Goal: Information Seeking & Learning: Learn about a topic

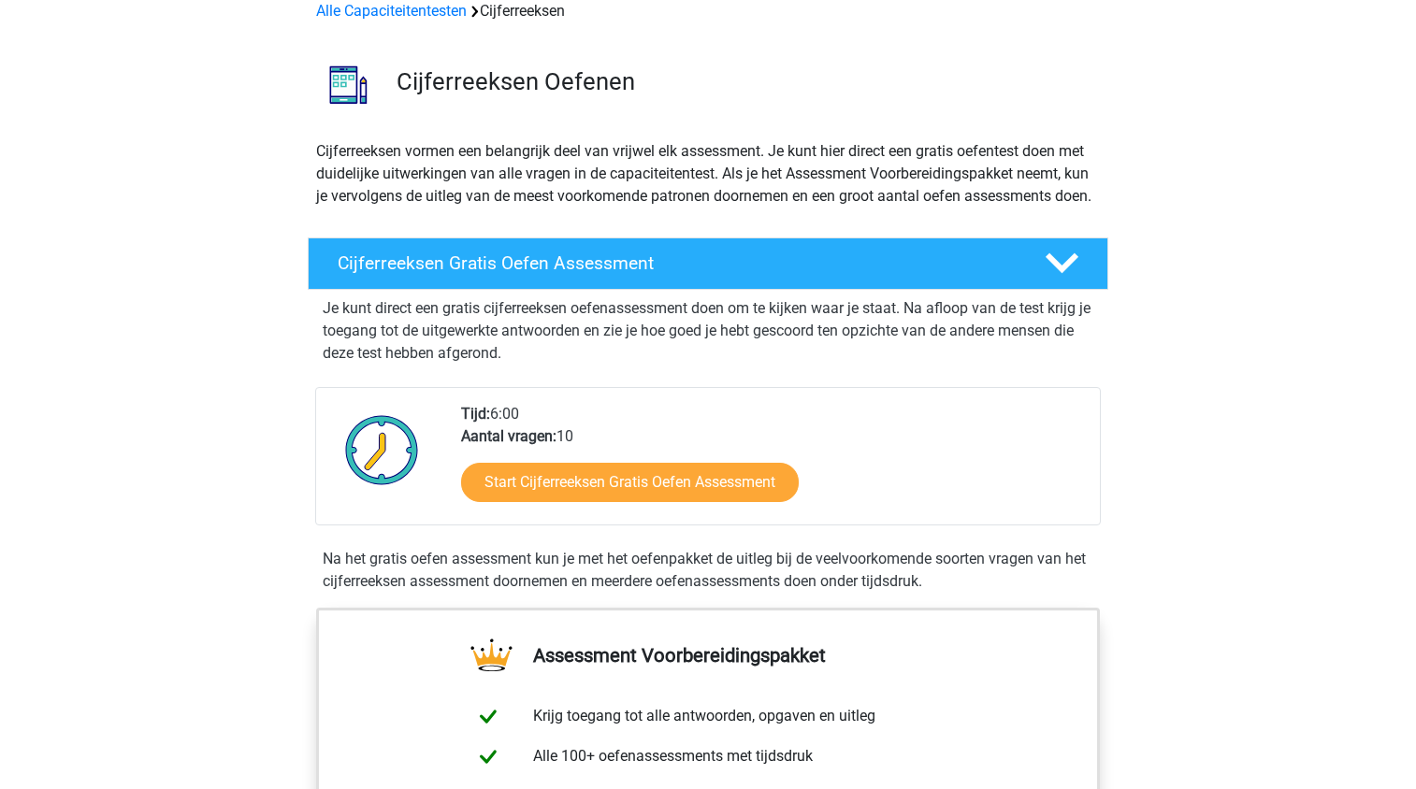
scroll to position [187, 0]
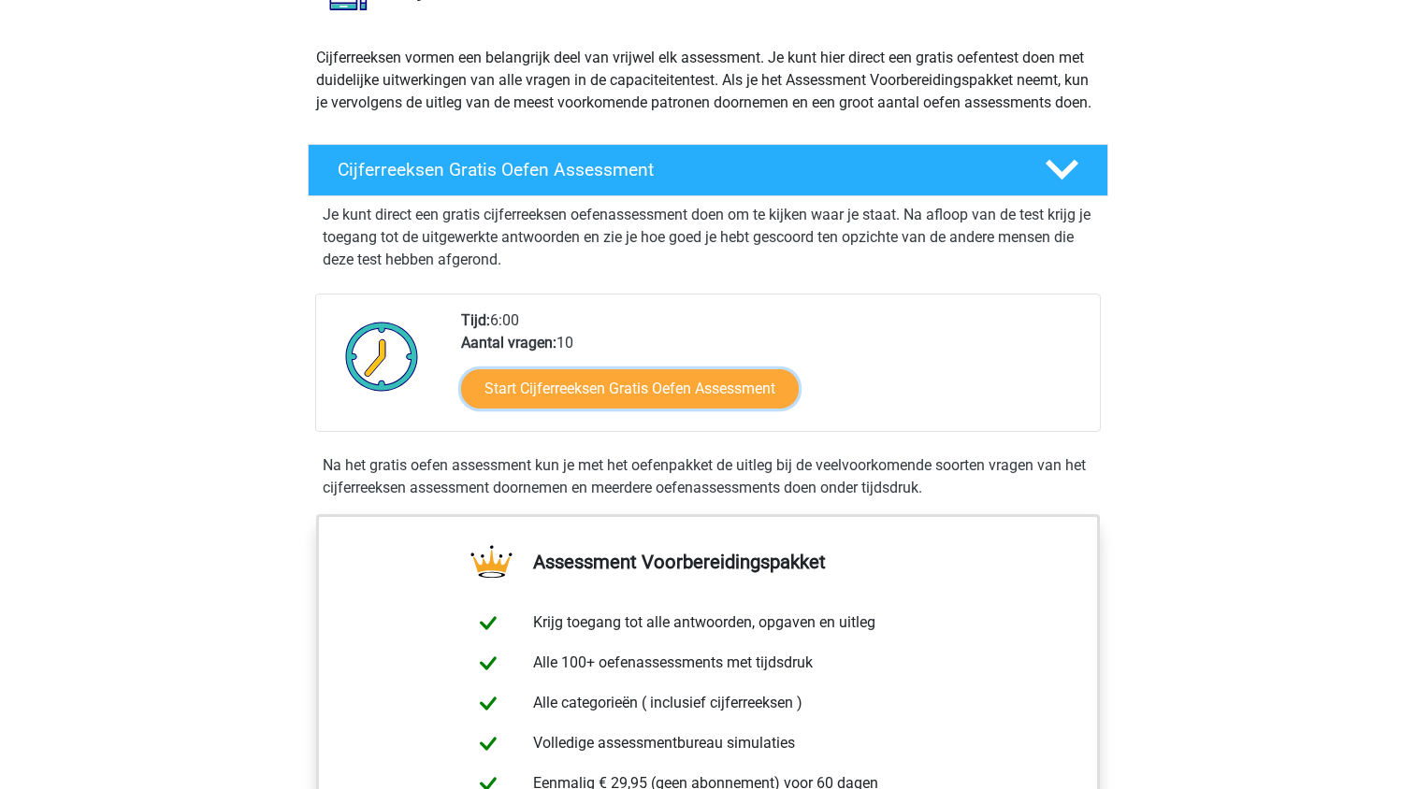
click at [644, 409] on link "Start Cijferreeksen Gratis Oefen Assessment" at bounding box center [630, 388] width 338 height 39
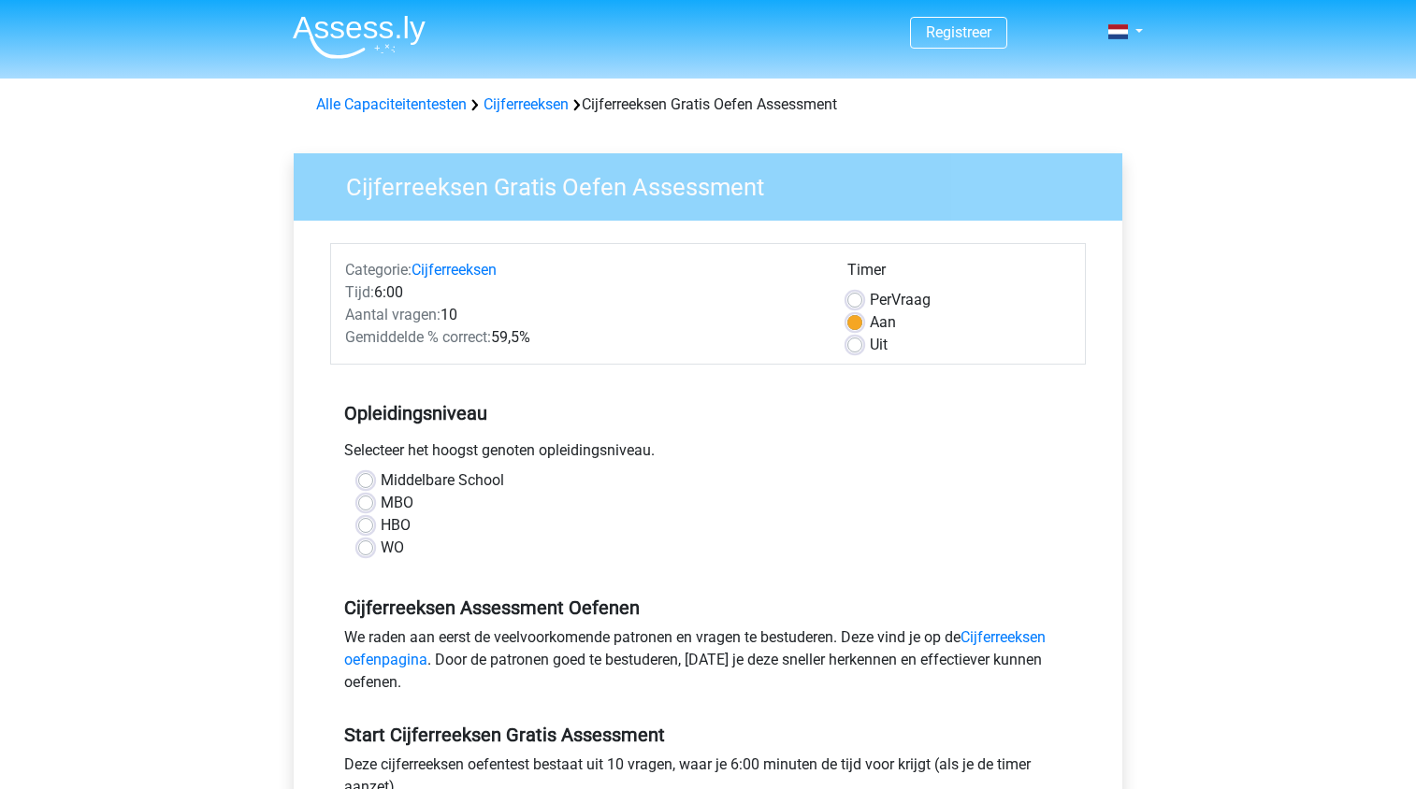
click at [381, 522] on label "HBO" at bounding box center [396, 525] width 30 height 22
click at [366, 522] on input "HBO" at bounding box center [365, 523] width 15 height 19
radio input "true"
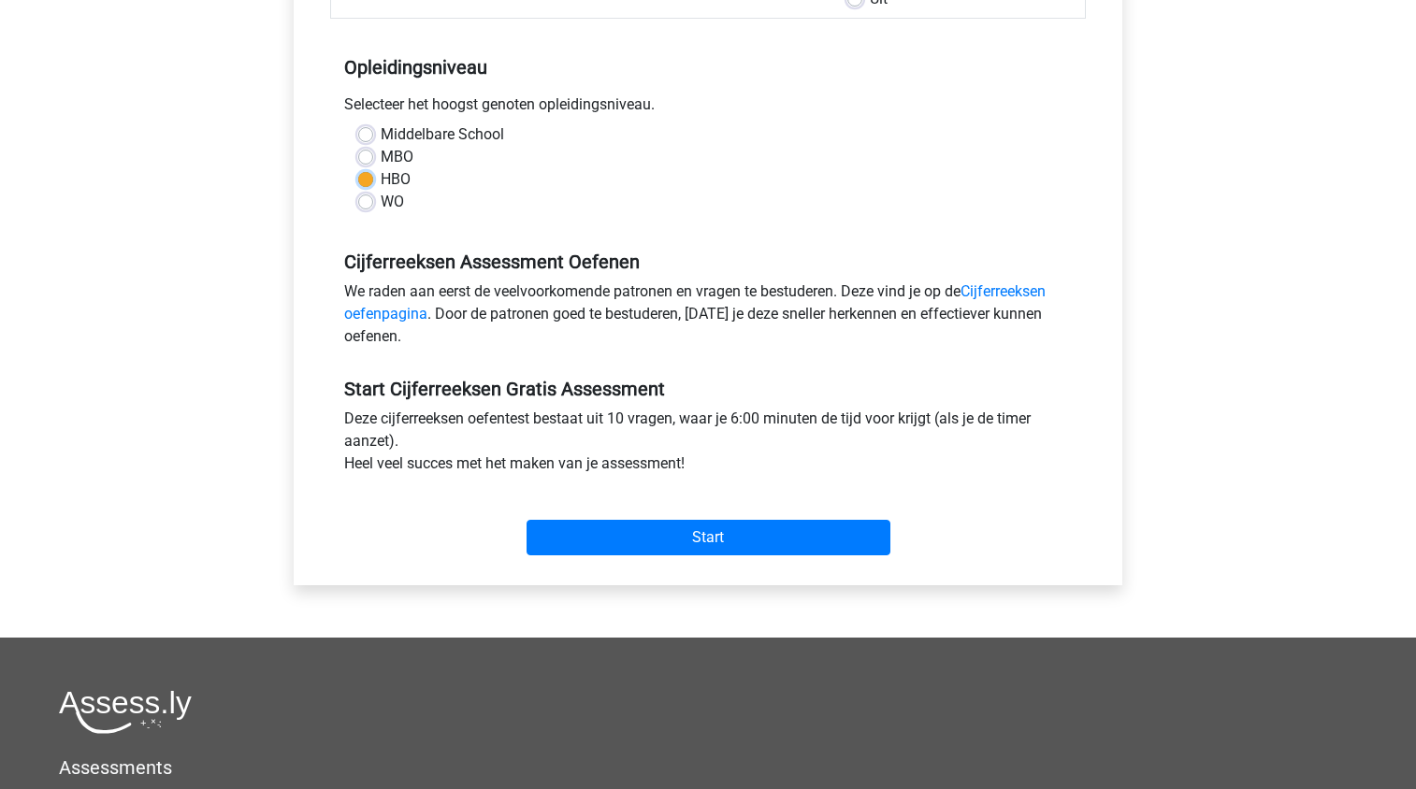
scroll to position [374, 0]
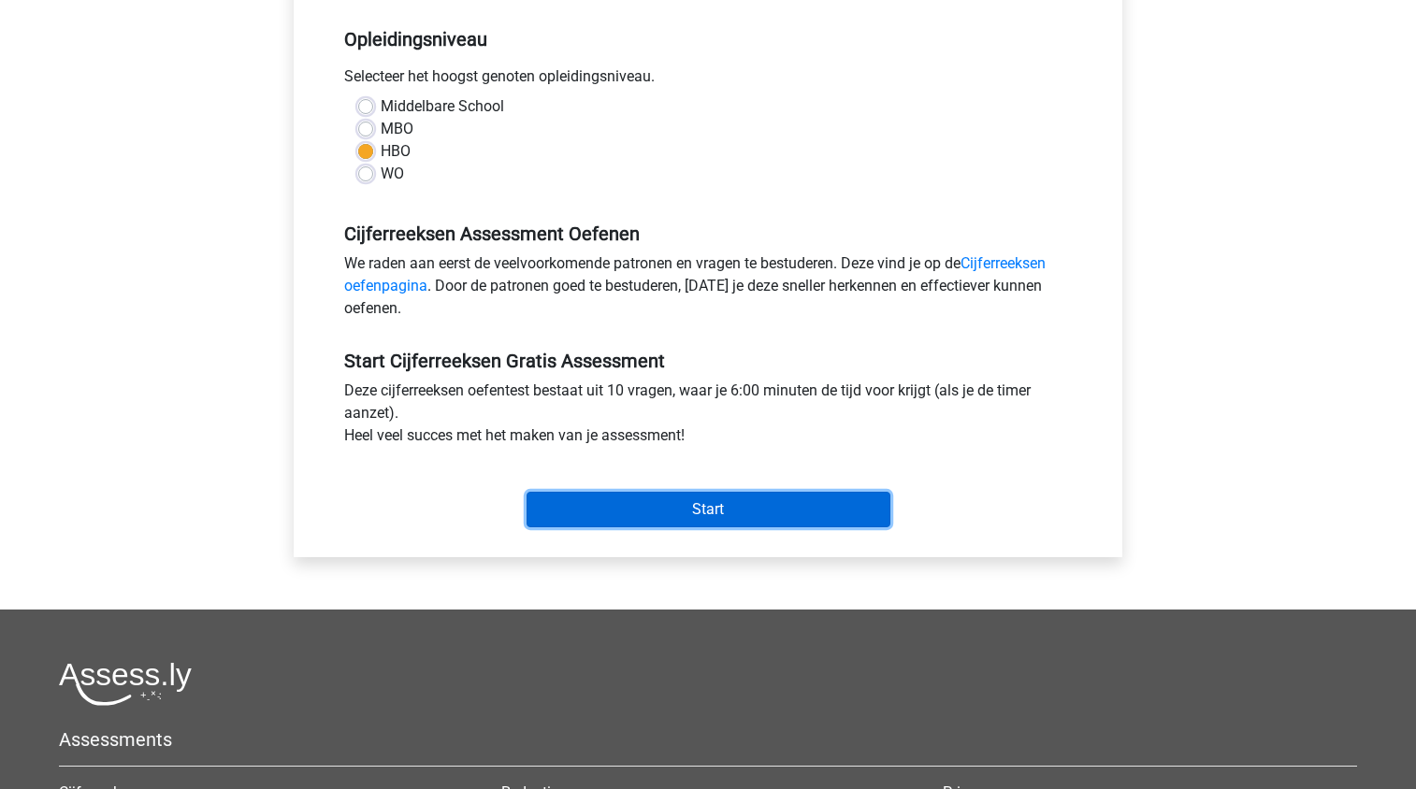
click at [570, 518] on input "Start" at bounding box center [709, 510] width 364 height 36
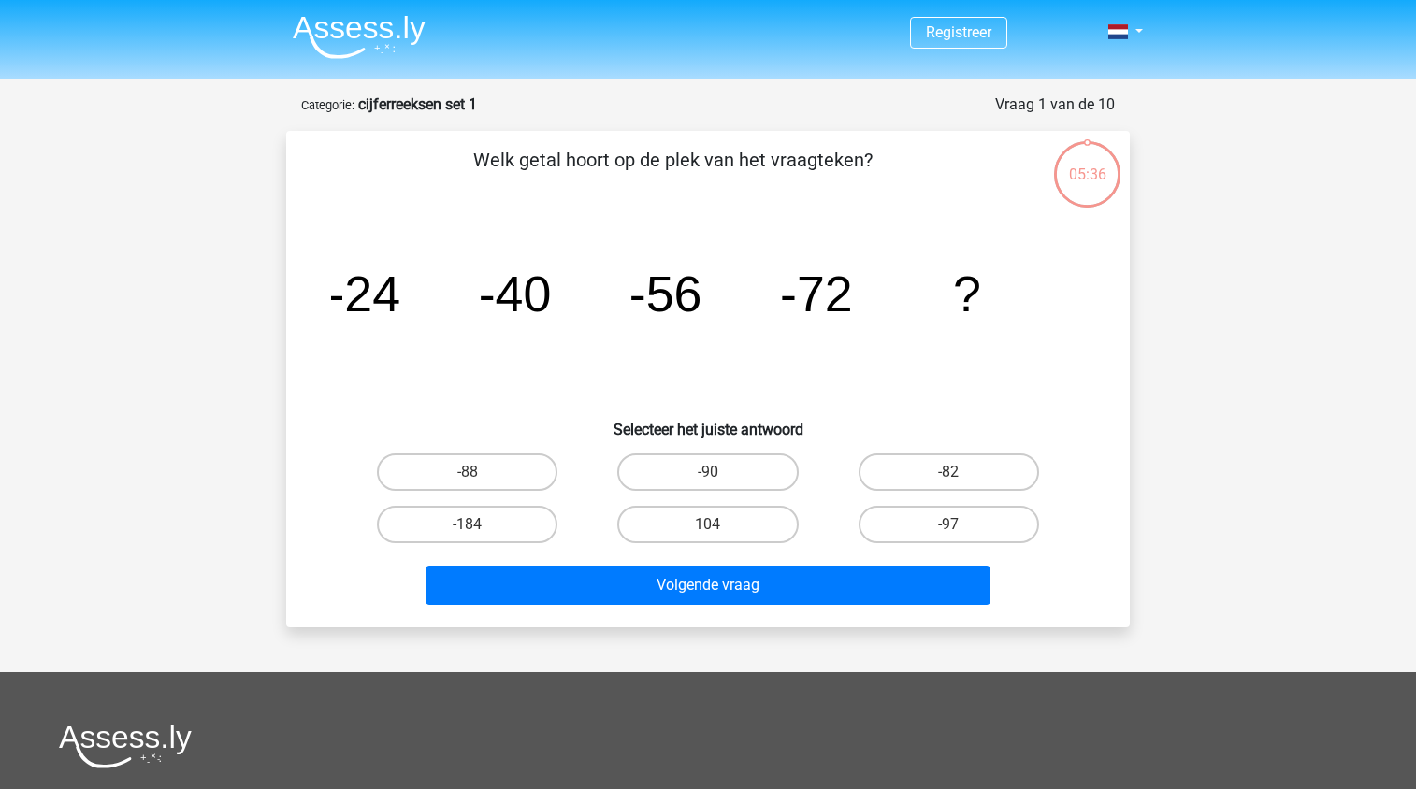
click at [509, 484] on label "-88" at bounding box center [467, 472] width 180 height 37
click at [480, 484] on input "-88" at bounding box center [474, 478] width 12 height 12
radio input "true"
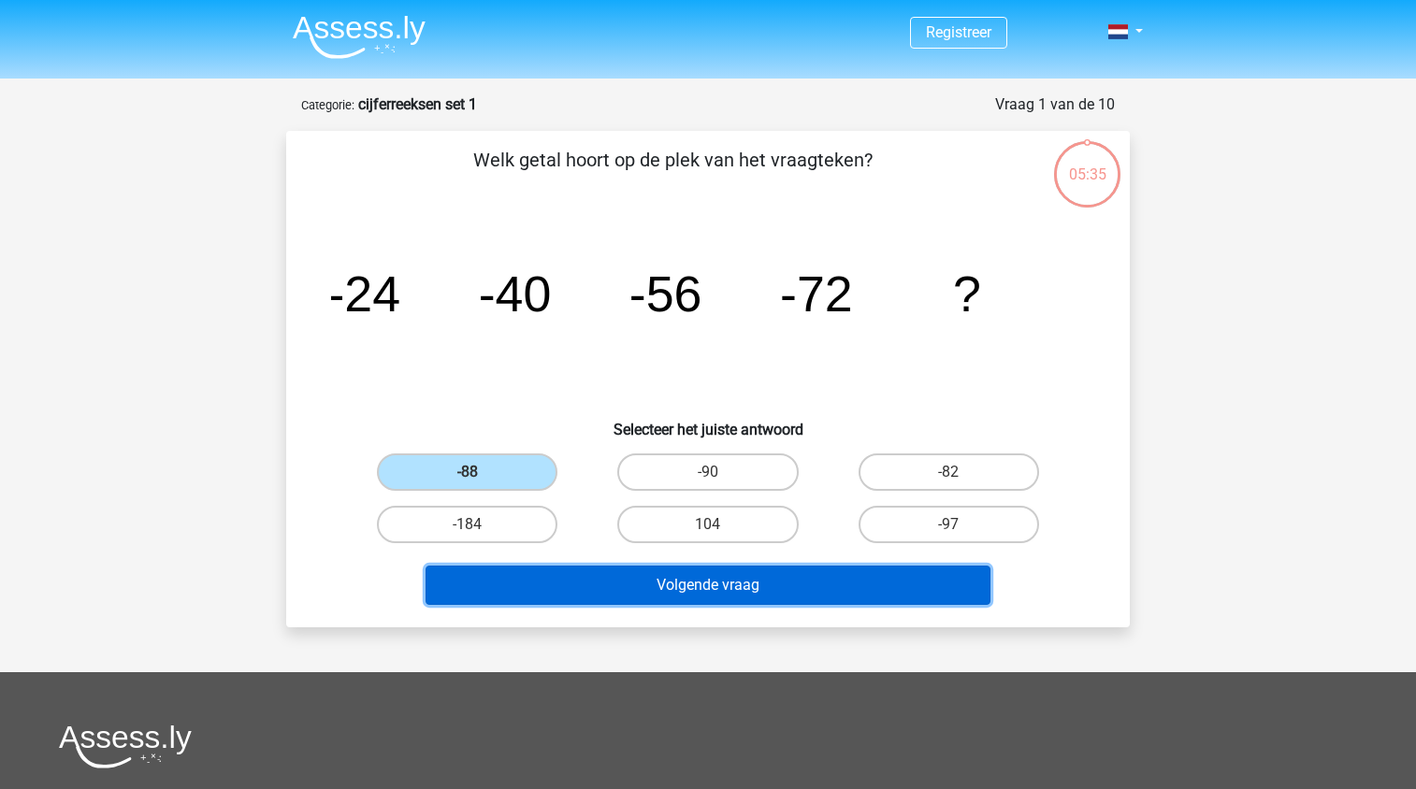
click at [576, 587] on button "Volgende vraag" at bounding box center [709, 585] width 566 height 39
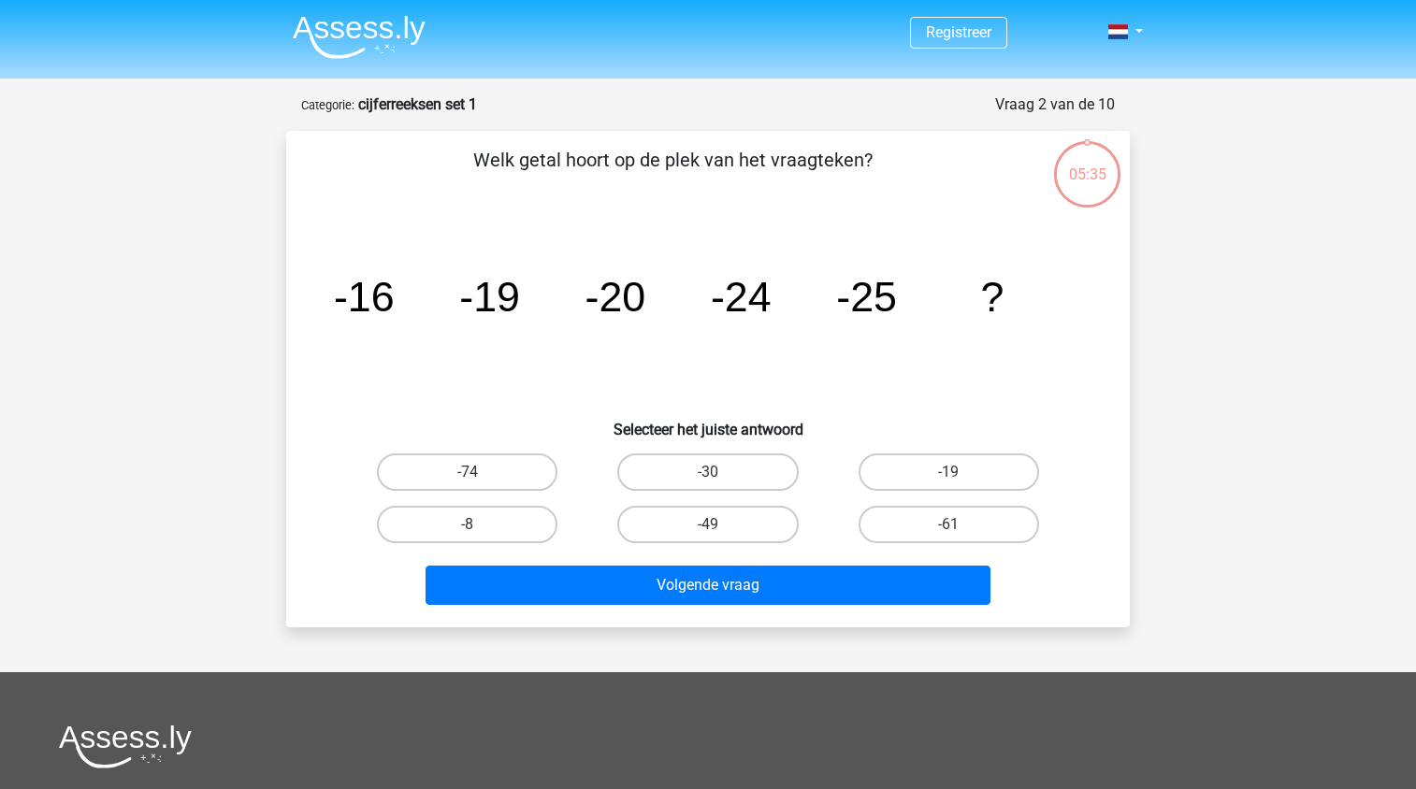
scroll to position [94, 0]
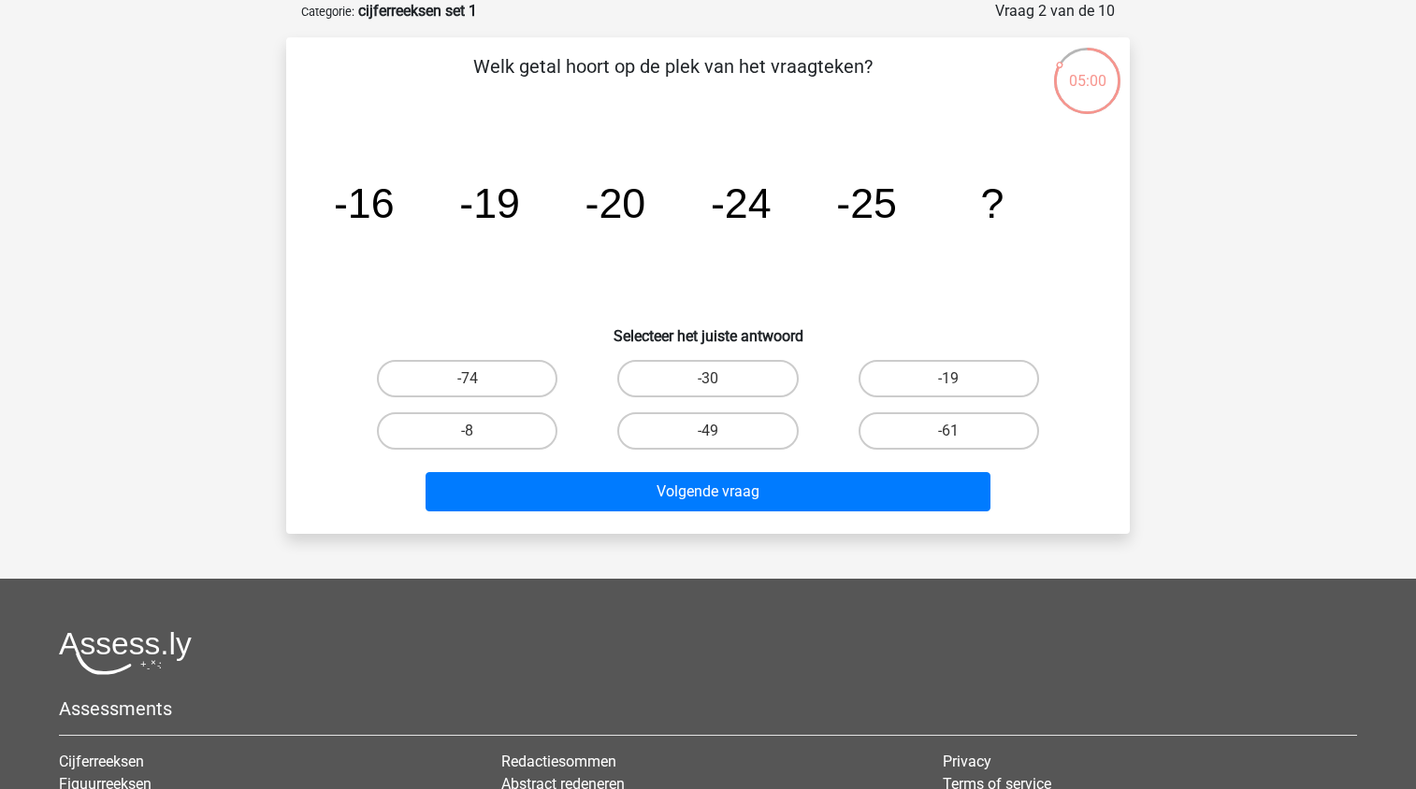
click at [758, 383] on label "-30" at bounding box center [707, 378] width 180 height 37
click at [720, 383] on input "-30" at bounding box center [714, 385] width 12 height 12
radio input "true"
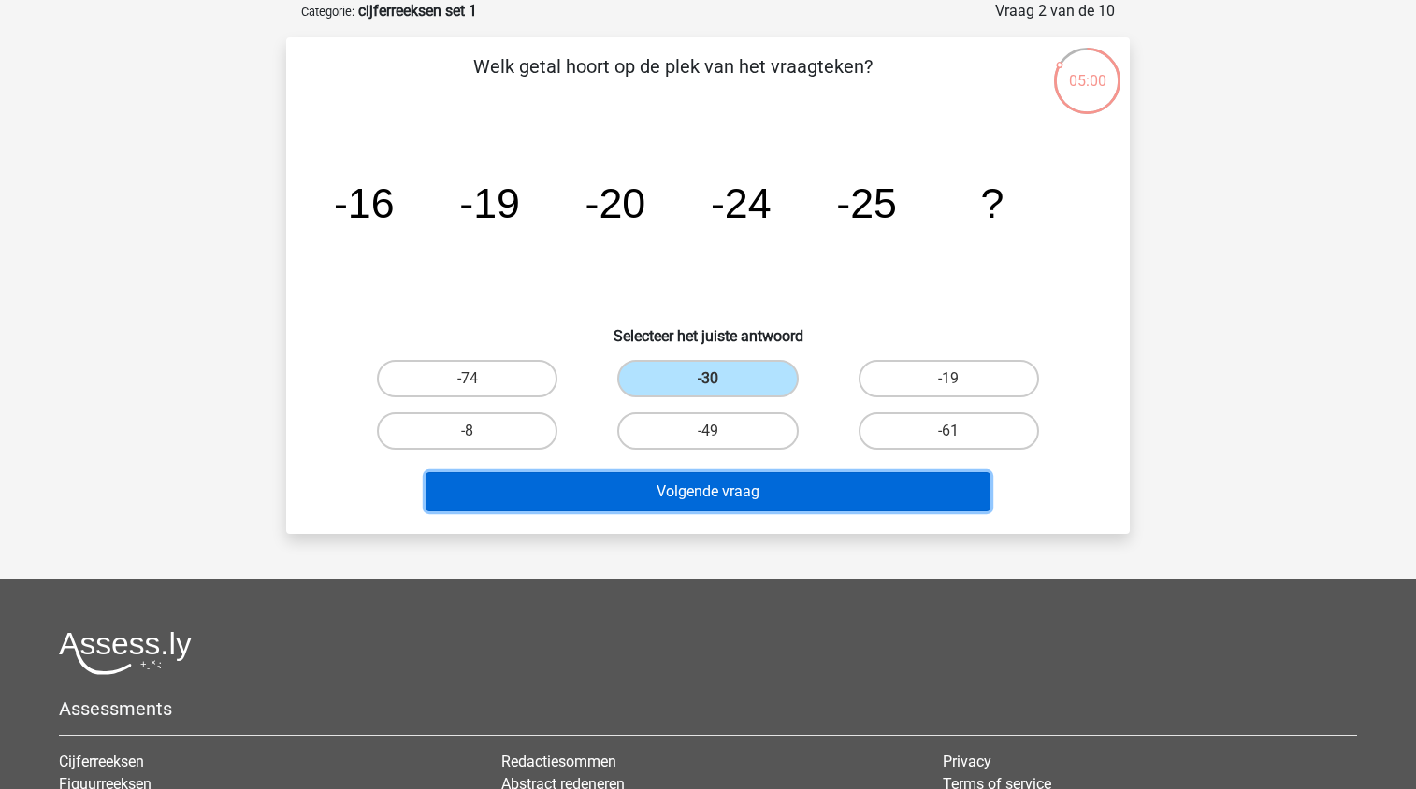
click at [783, 492] on button "Volgende vraag" at bounding box center [709, 491] width 566 height 39
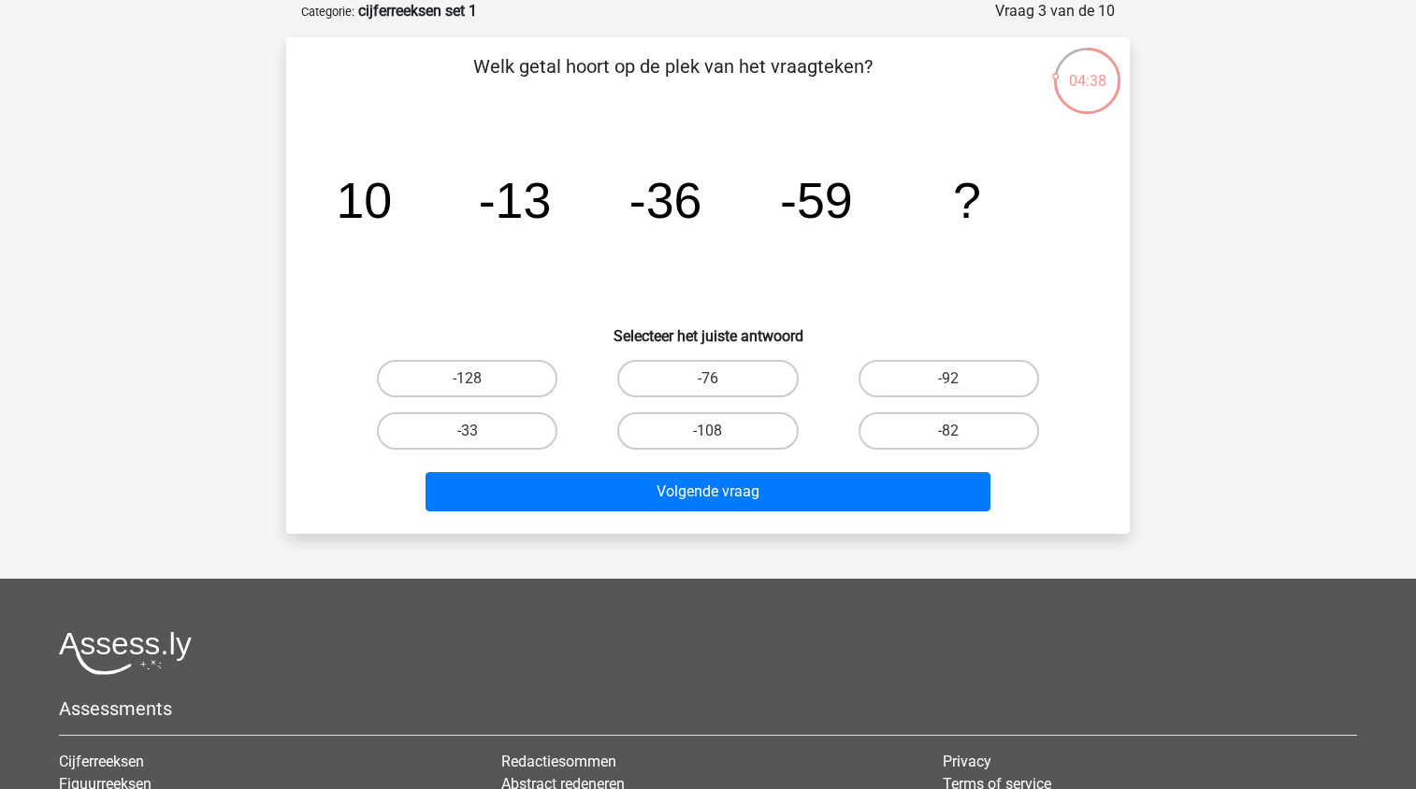
click at [435, 308] on icon "image/svg+xml 10 -13 -36 -59 ?" at bounding box center [708, 217] width 754 height 189
drag, startPoint x: 912, startPoint y: 436, endPoint x: 901, endPoint y: 452, distance: 19.5
click at [913, 436] on label "-82" at bounding box center [949, 430] width 180 height 37
click at [948, 436] on input "-82" at bounding box center [954, 437] width 12 height 12
radio input "true"
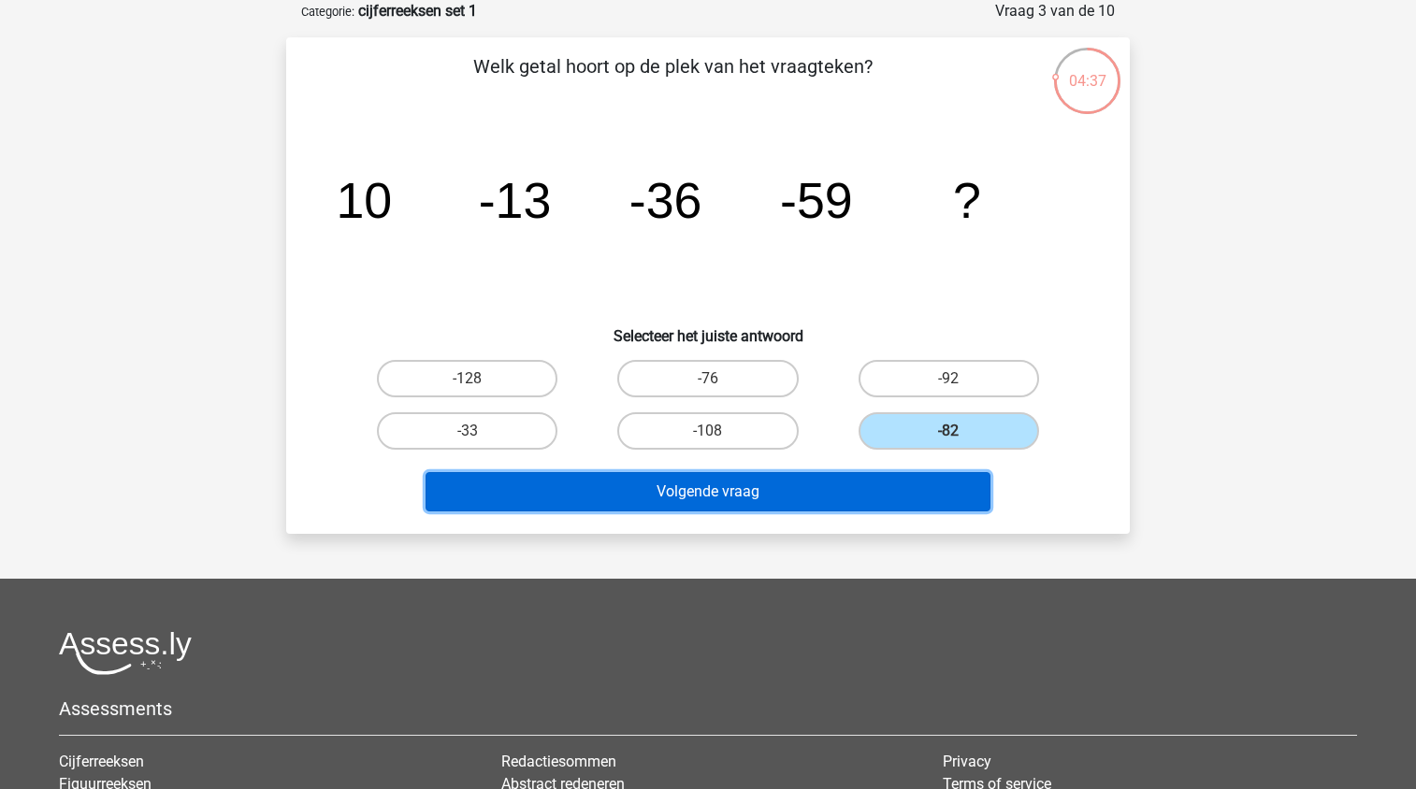
click at [880, 484] on button "Volgende vraag" at bounding box center [709, 491] width 566 height 39
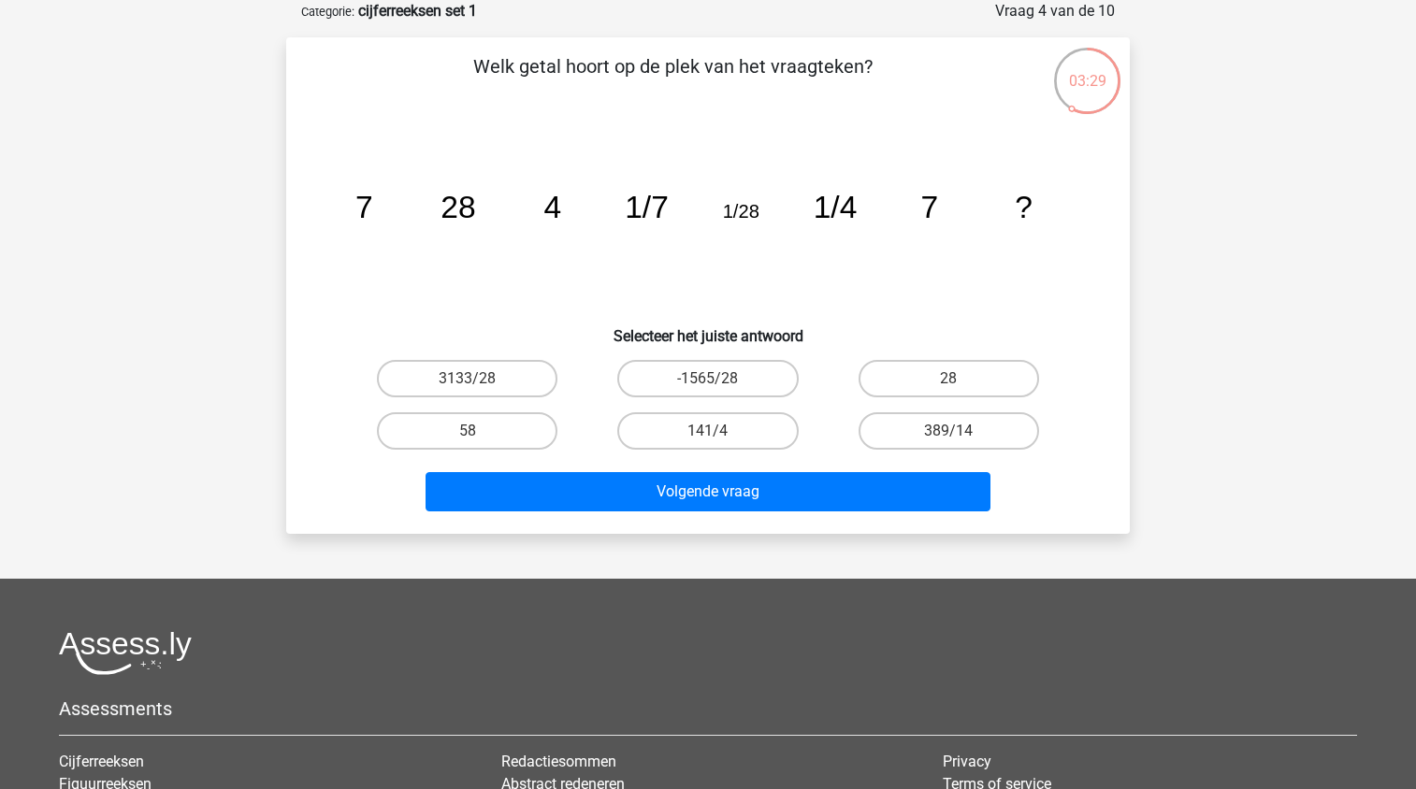
click at [906, 368] on label "28" at bounding box center [949, 378] width 180 height 37
click at [948, 379] on input "28" at bounding box center [954, 385] width 12 height 12
radio input "true"
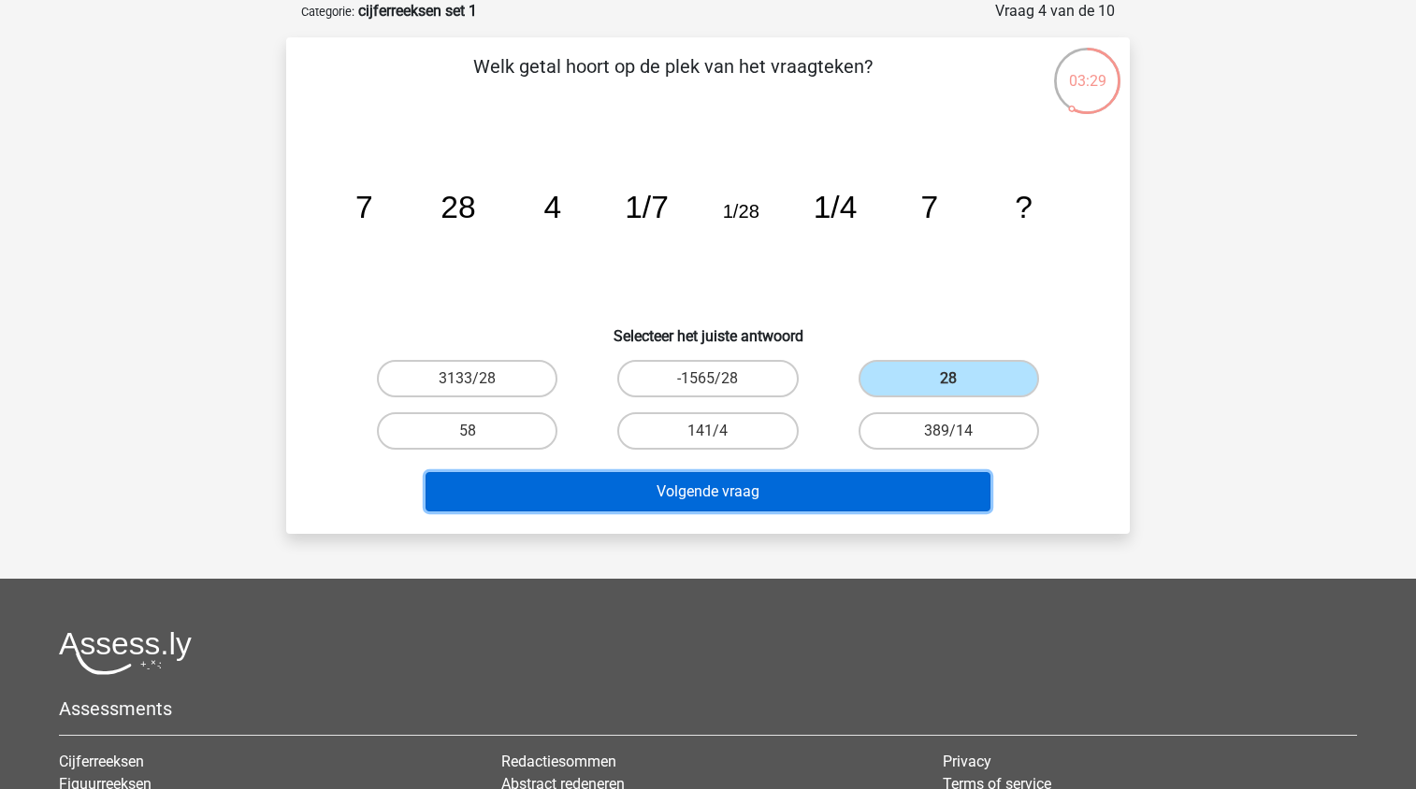
click at [824, 503] on button "Volgende vraag" at bounding box center [709, 491] width 566 height 39
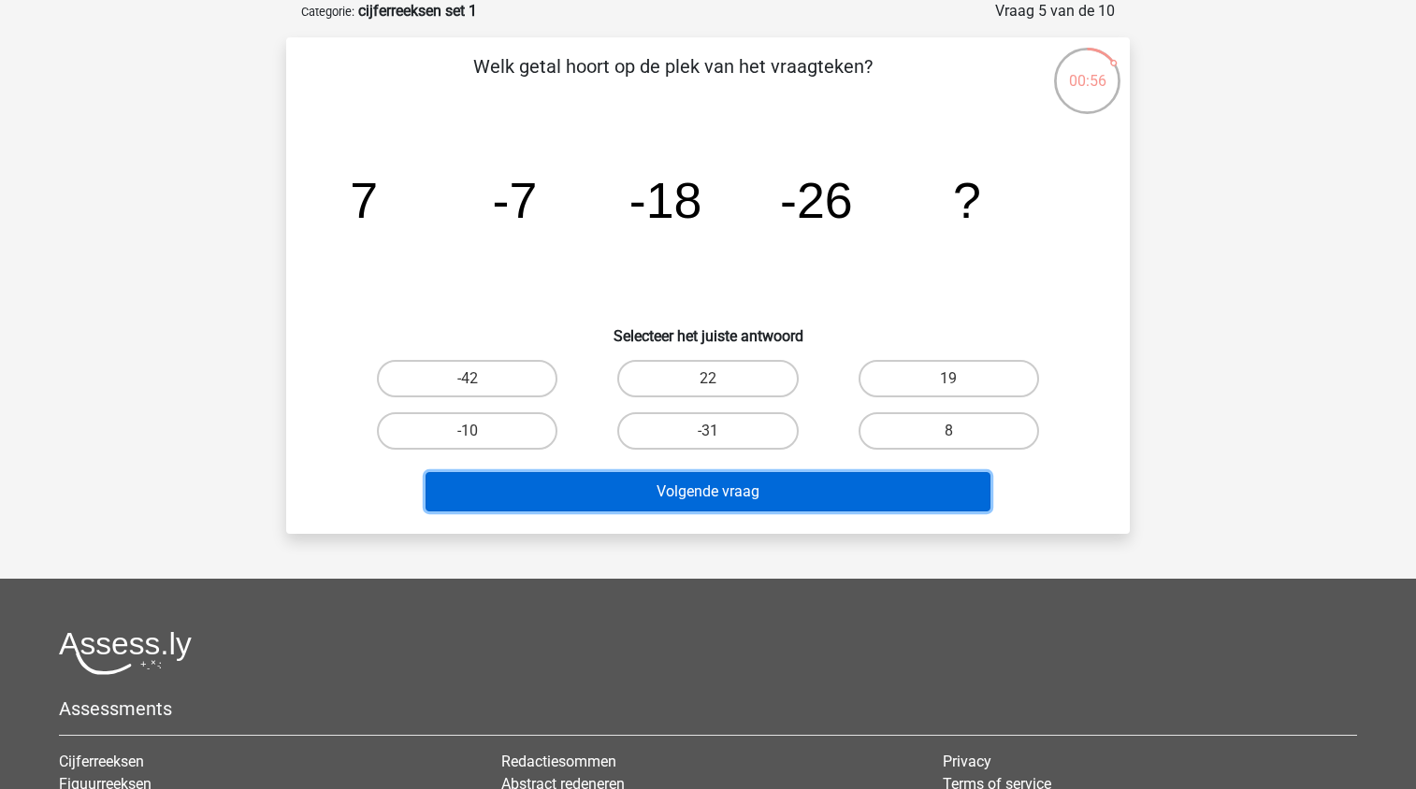
click at [745, 508] on button "Volgende vraag" at bounding box center [709, 491] width 566 height 39
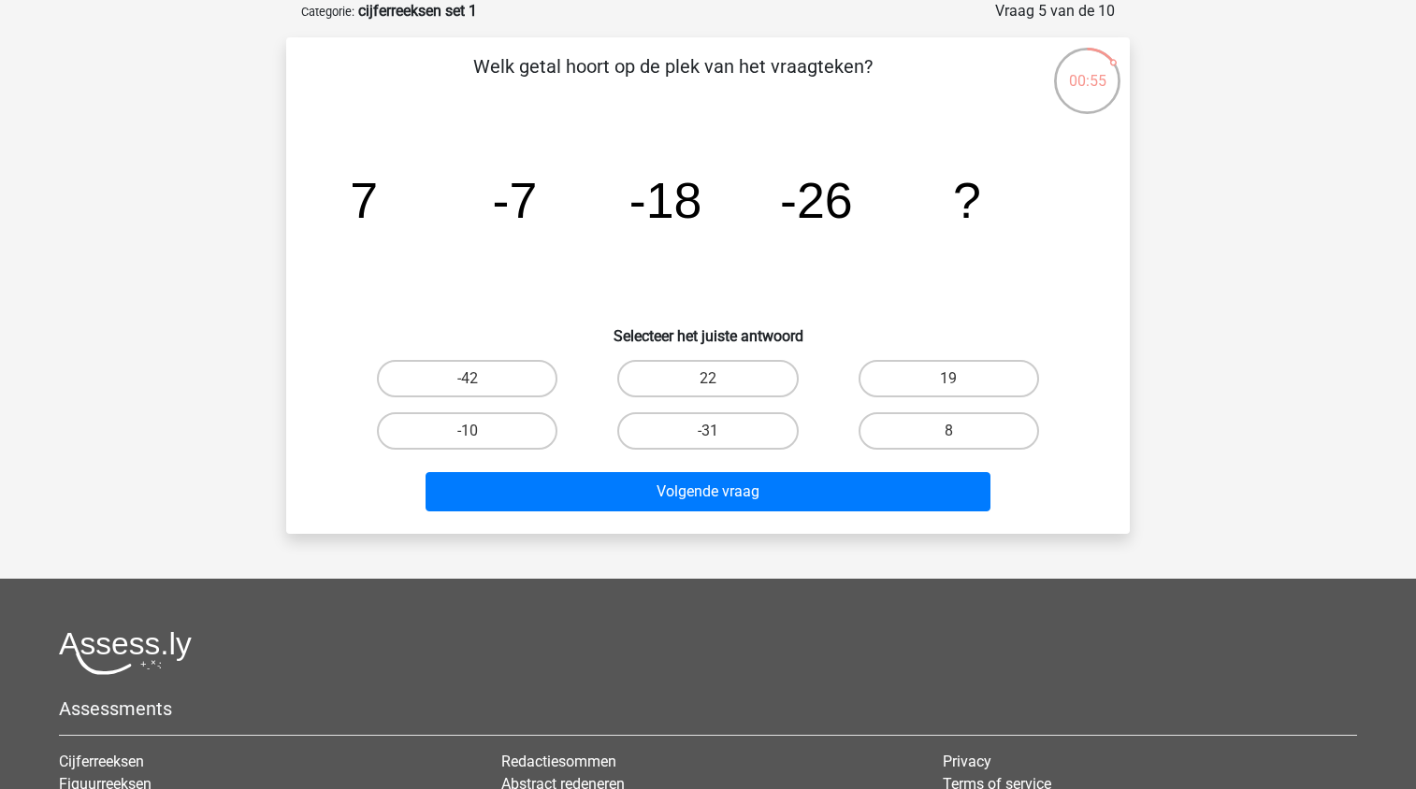
click at [527, 377] on label "-42" at bounding box center [467, 378] width 180 height 37
click at [480, 379] on input "-42" at bounding box center [474, 385] width 12 height 12
radio input "true"
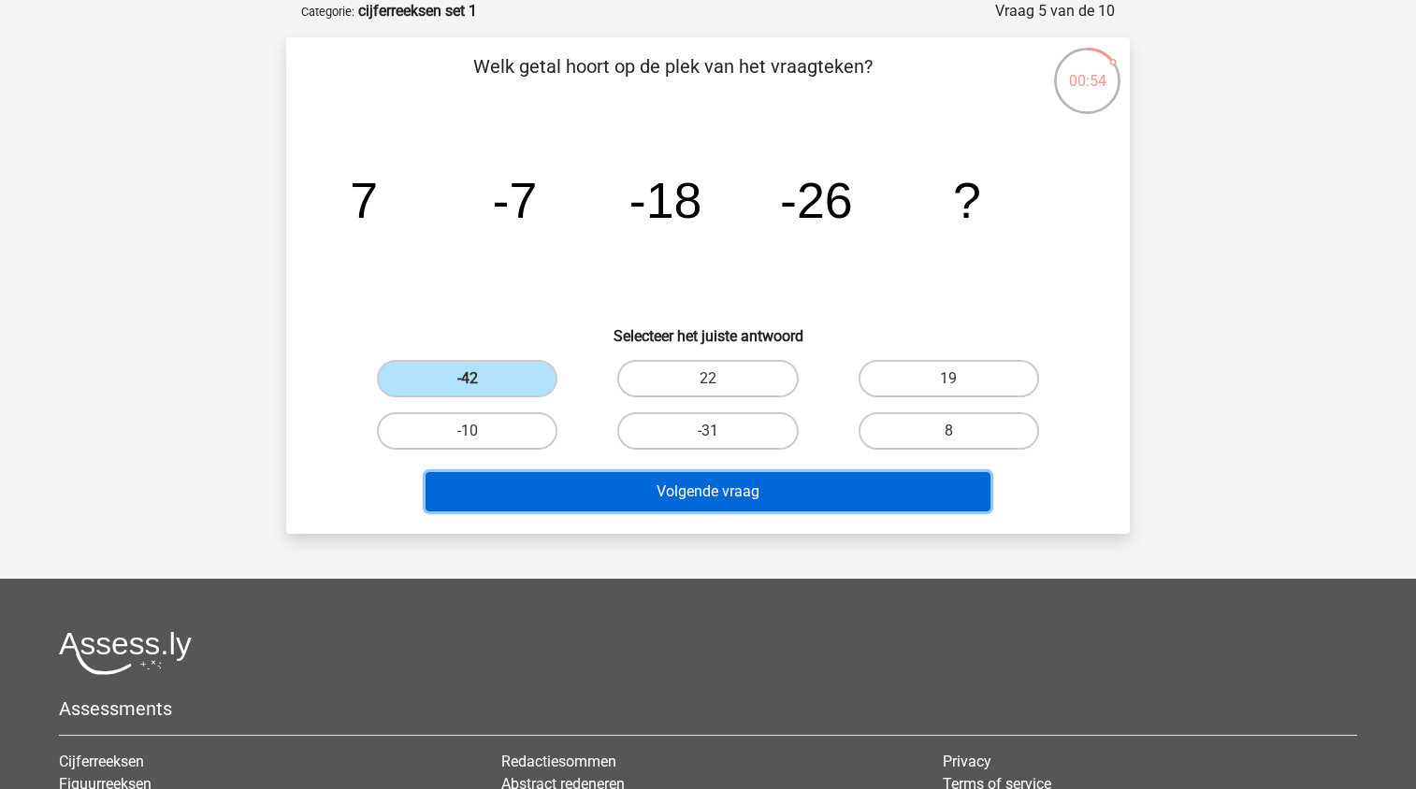
click at [642, 492] on button "Volgende vraag" at bounding box center [709, 491] width 566 height 39
click at [713, 500] on button "Volgende vraag" at bounding box center [709, 491] width 566 height 39
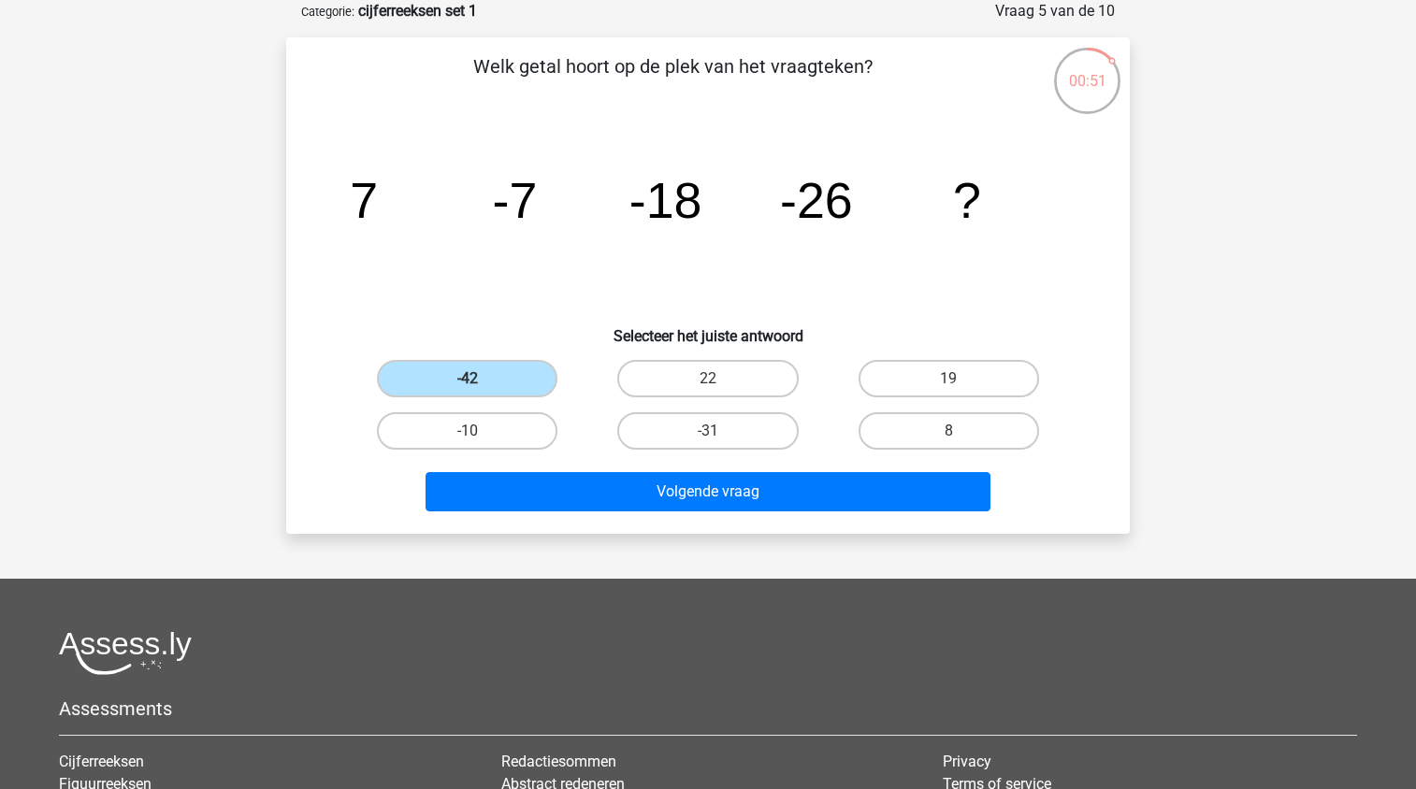
click at [517, 378] on label "-42" at bounding box center [467, 378] width 180 height 37
click at [480, 379] on input "-42" at bounding box center [474, 385] width 12 height 12
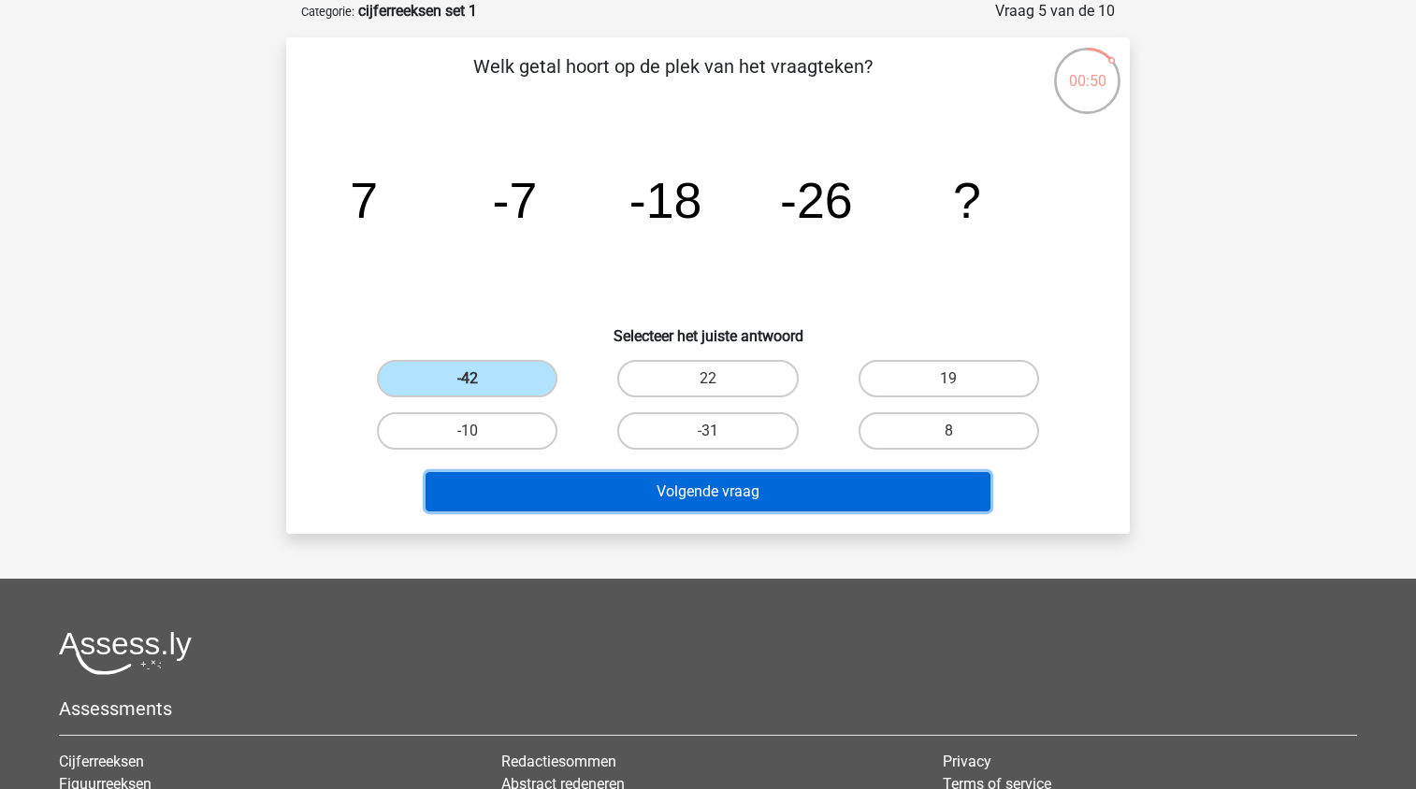
click at [626, 492] on button "Volgende vraag" at bounding box center [709, 491] width 566 height 39
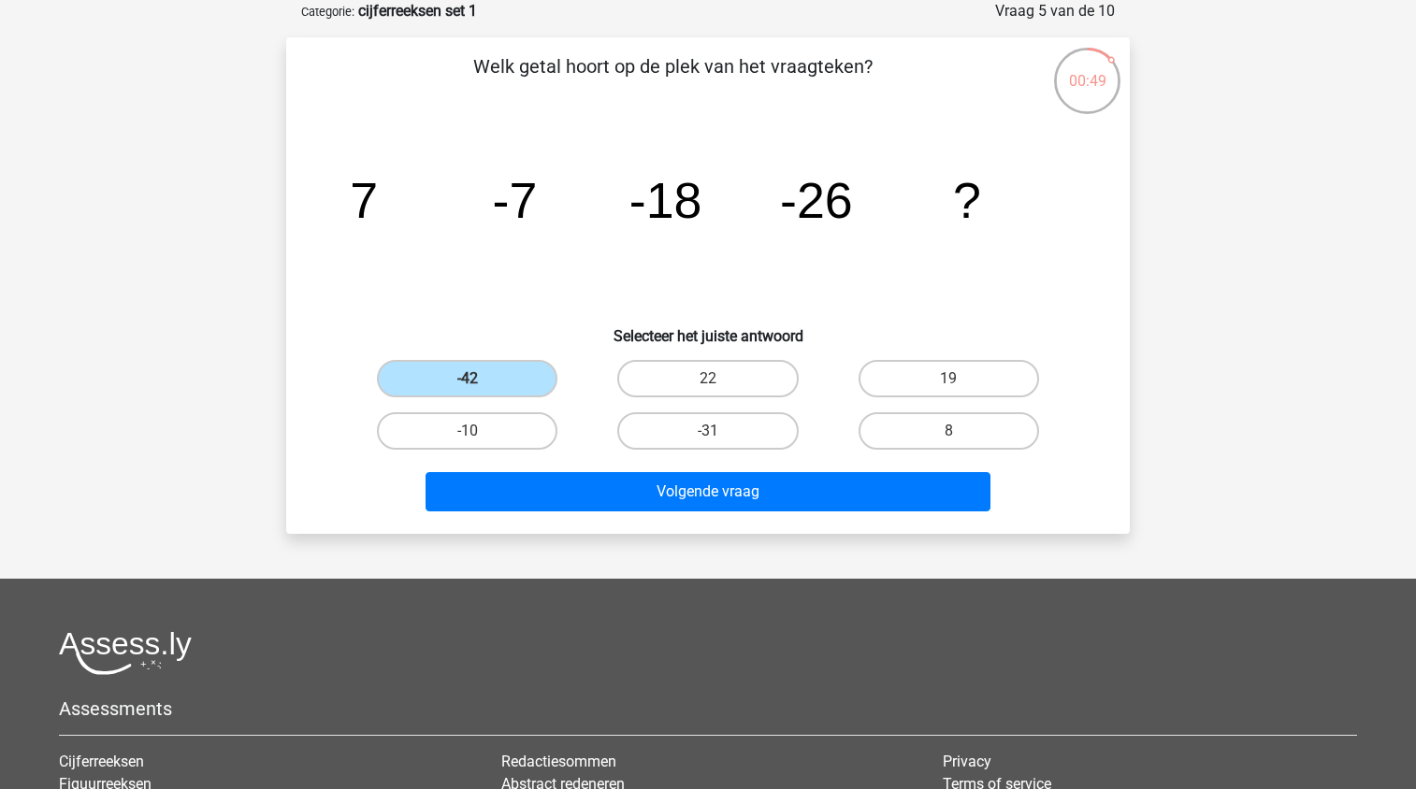
click at [809, 302] on icon "image/svg+xml 7 -7 -18 -26 ?" at bounding box center [708, 217] width 754 height 189
click at [748, 373] on label "22" at bounding box center [707, 378] width 180 height 37
click at [720, 379] on input "22" at bounding box center [714, 385] width 12 height 12
radio input "true"
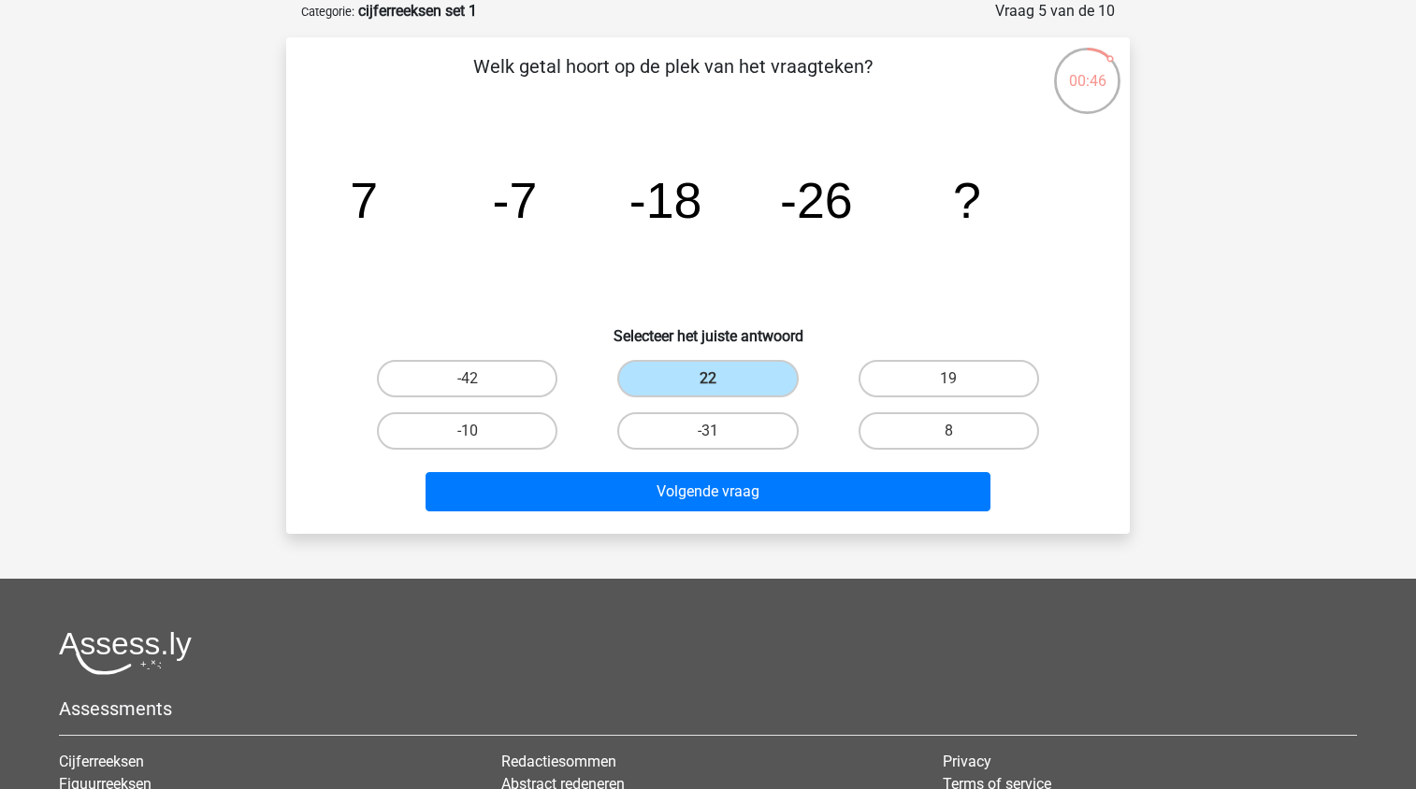
click at [524, 433] on label "-10" at bounding box center [467, 430] width 180 height 37
click at [480, 433] on input "-10" at bounding box center [474, 437] width 12 height 12
radio input "true"
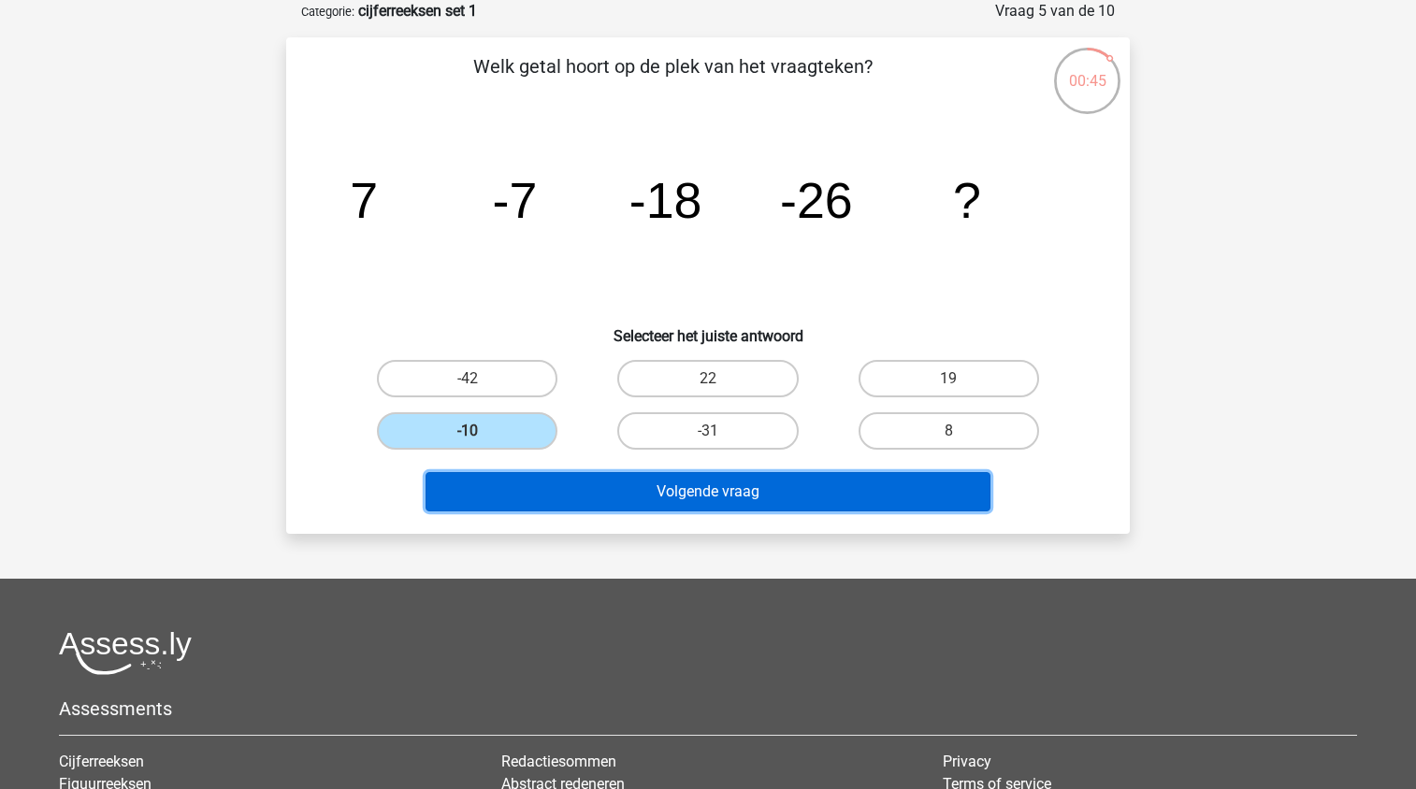
click at [688, 502] on button "Volgende vraag" at bounding box center [709, 491] width 566 height 39
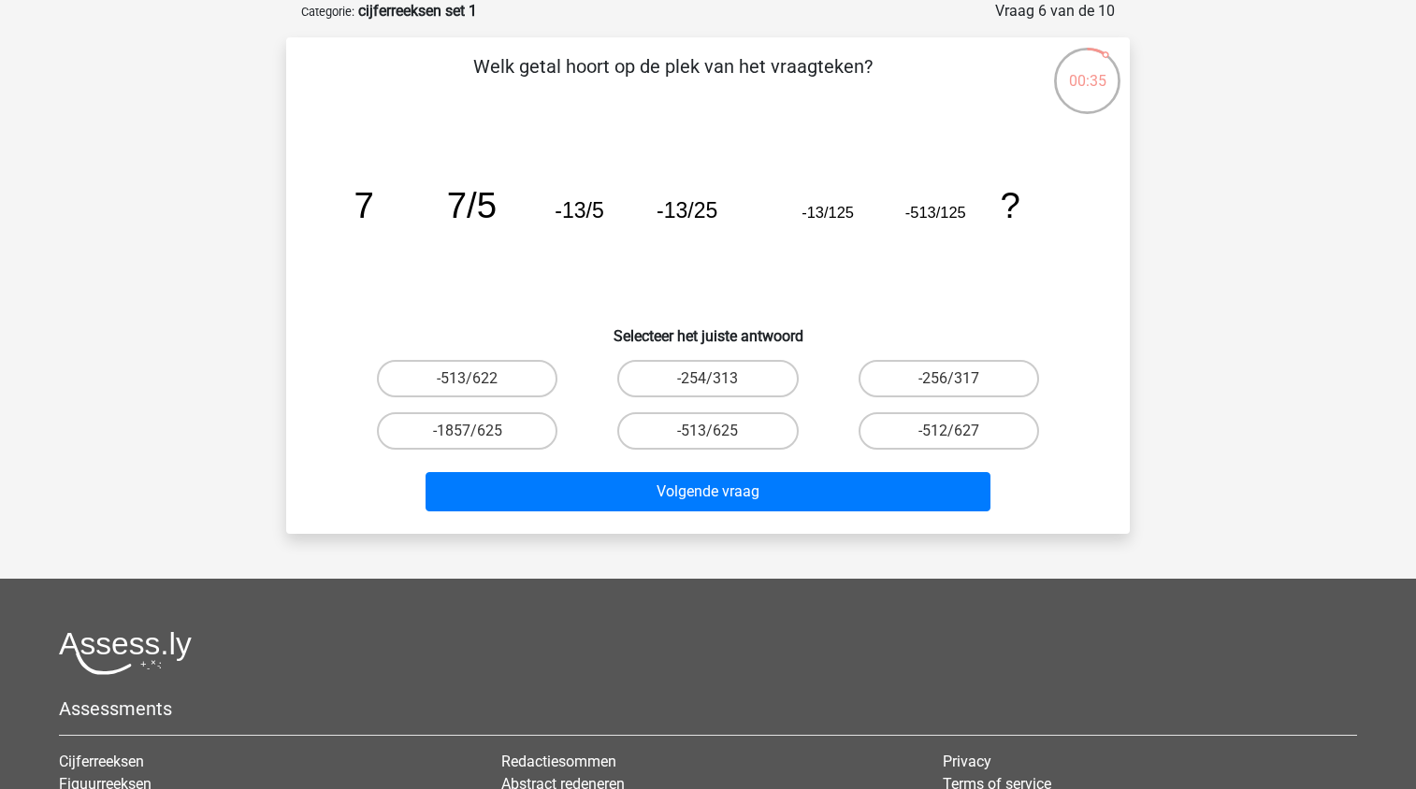
click at [675, 122] on div "Welk getal hoort op de plek van het vraagteken? image/svg+xml 7 7/5 -13/5 -13/2…" at bounding box center [708, 285] width 829 height 467
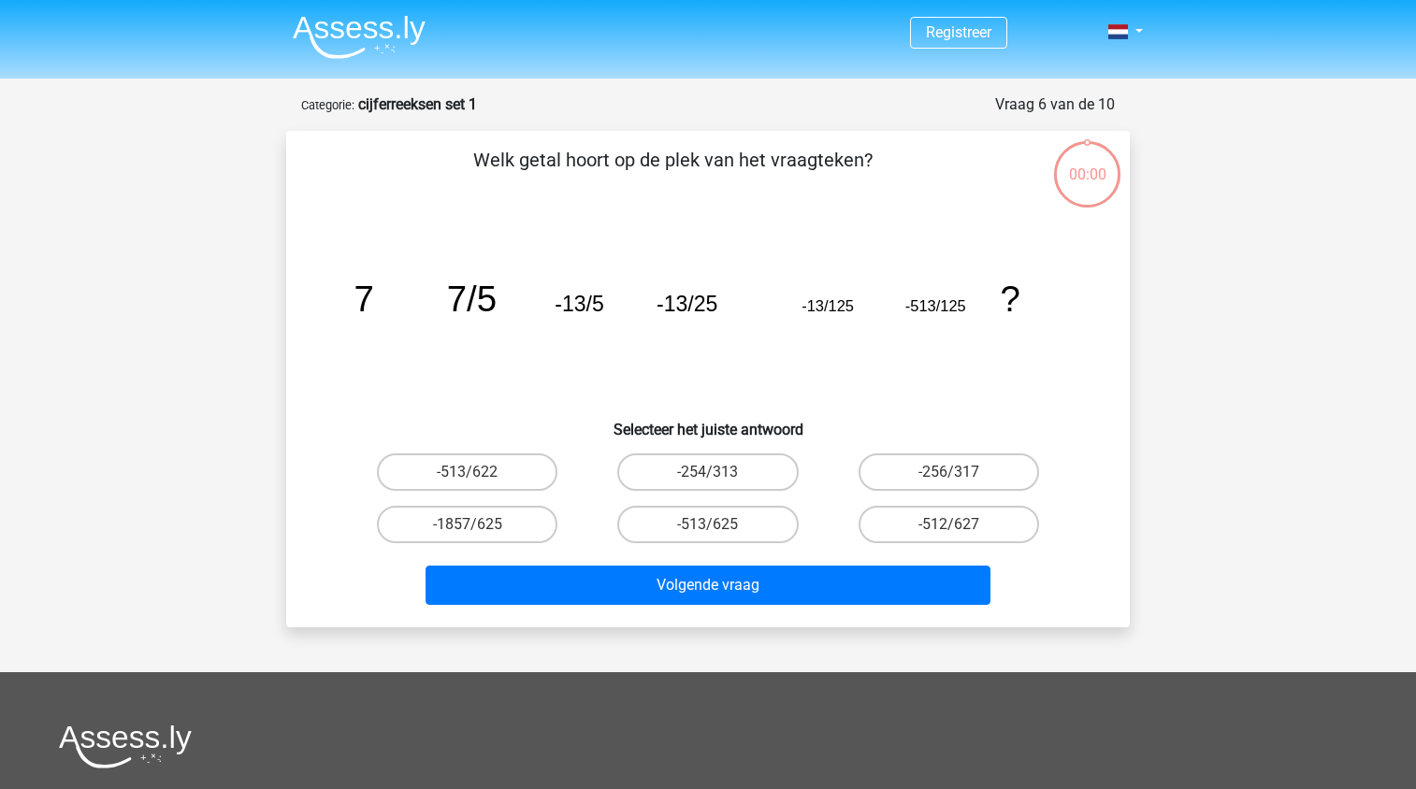
scroll to position [94, 0]
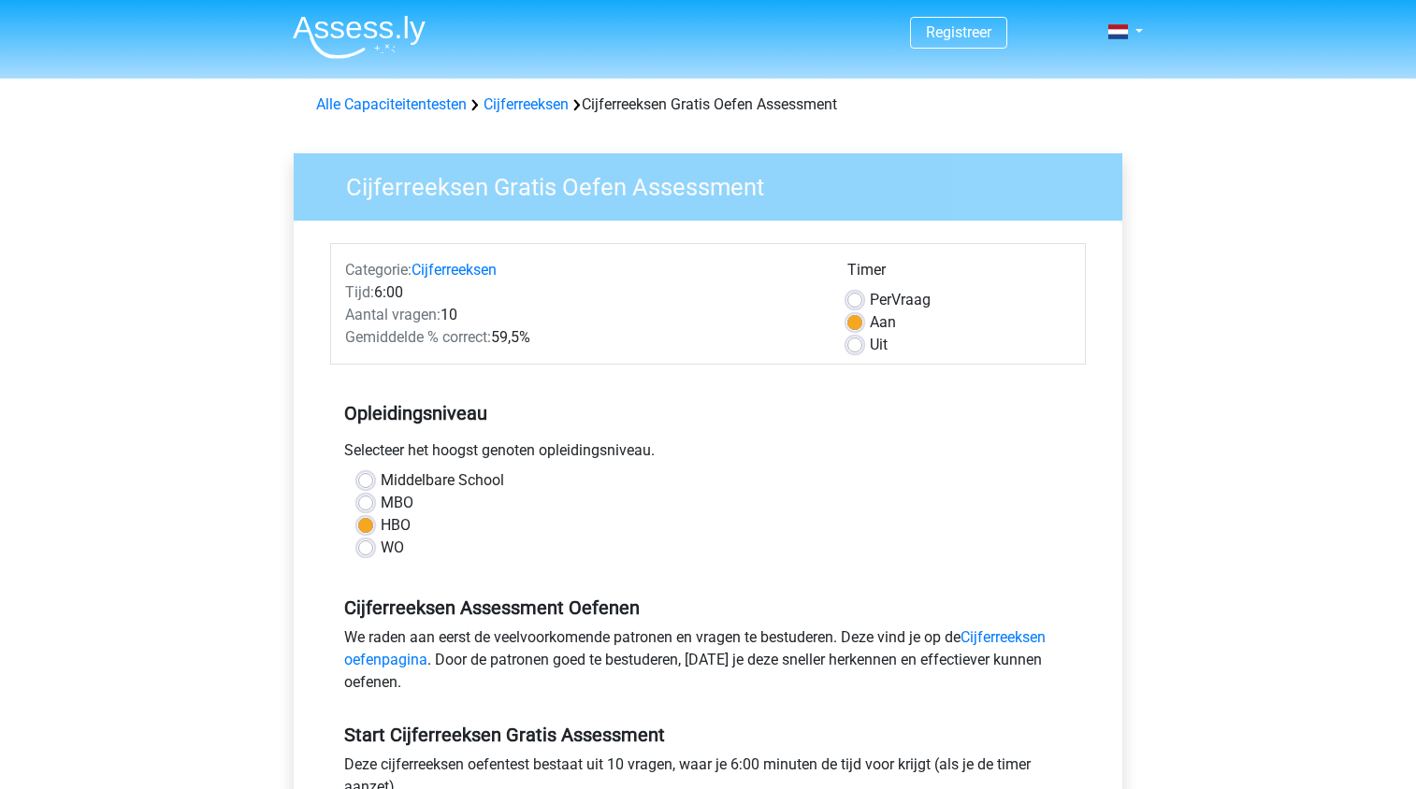
scroll to position [374, 0]
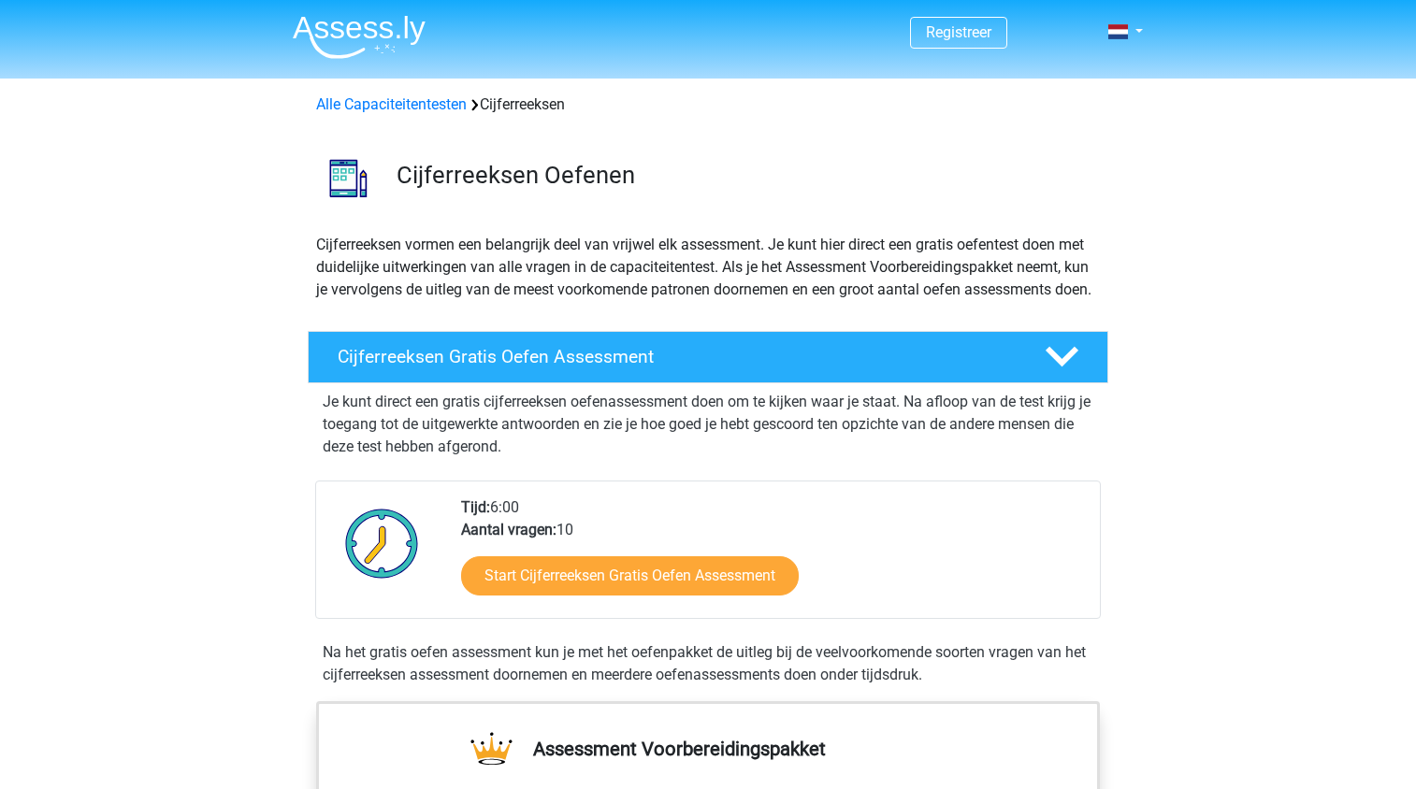
scroll to position [187, 0]
